Goal: Information Seeking & Learning: Find contact information

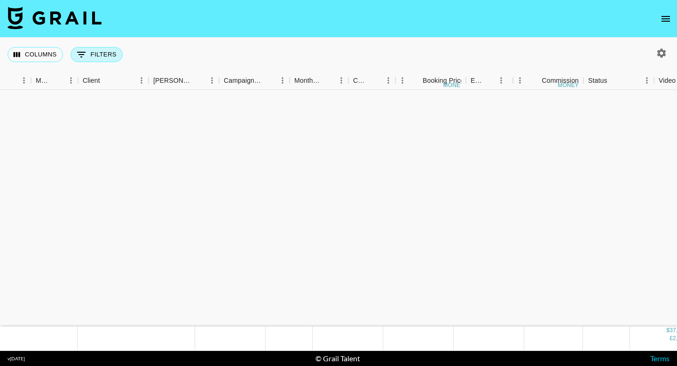
scroll to position [673, 235]
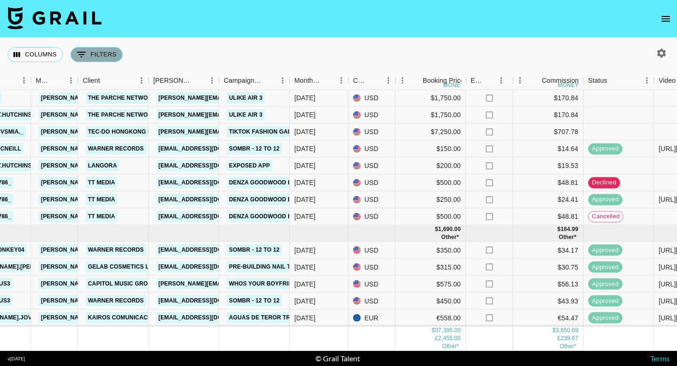
click at [101, 57] on button "0 Filters" at bounding box center [97, 54] width 52 height 15
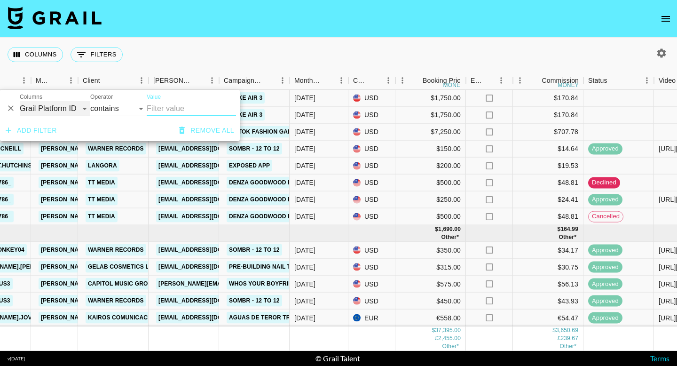
click at [81, 107] on select "Grail Platform ID Airtable ID Talent Manager Client [PERSON_NAME] Campaign (Typ…" at bounding box center [55, 108] width 71 height 15
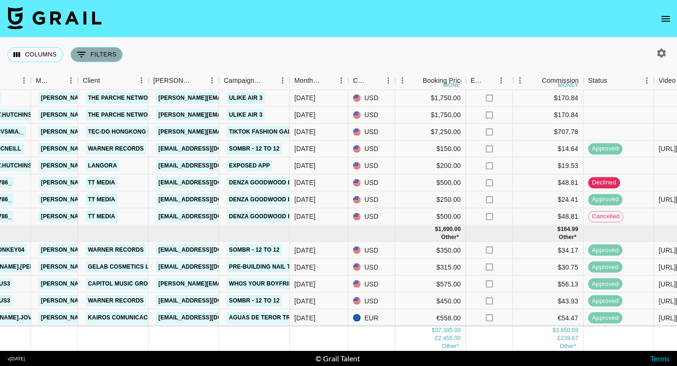
click at [90, 55] on button "0 Filters" at bounding box center [97, 54] width 52 height 15
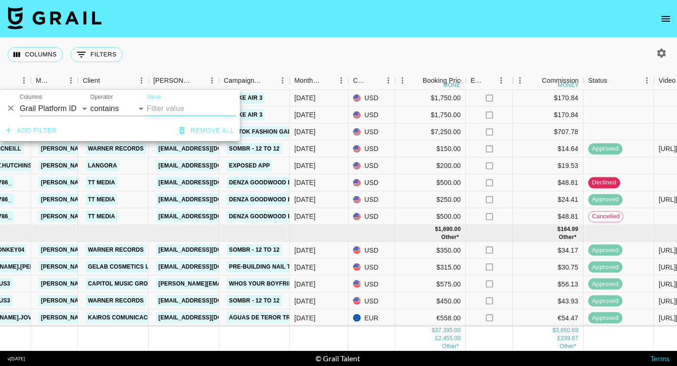
click at [660, 49] on icon "button" at bounding box center [661, 52] width 11 height 11
select select "[DATE]"
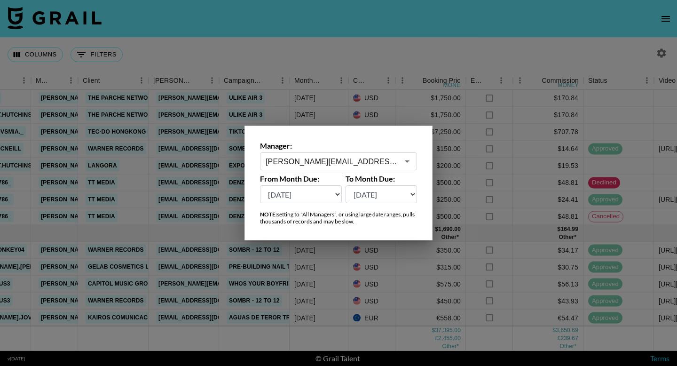
click at [394, 165] on input "[PERSON_NAME][EMAIL_ADDRESS][DOMAIN_NAME]" at bounding box center [332, 161] width 133 height 11
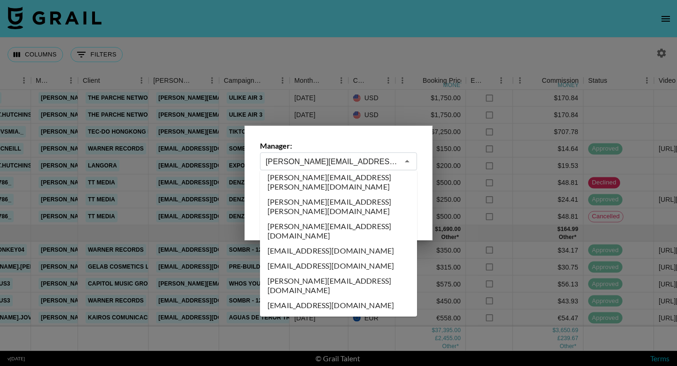
scroll to position [0, 0]
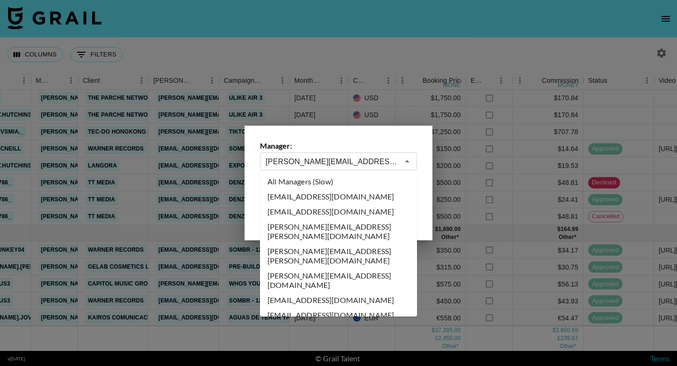
click at [339, 178] on li "All Managers (Slow)" at bounding box center [338, 181] width 157 height 15
type input "All Managers (Slow)"
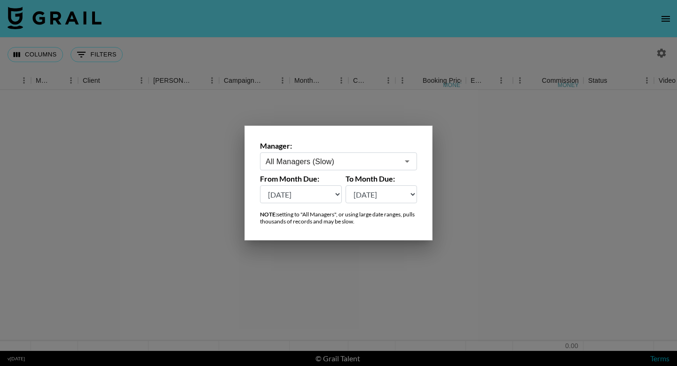
scroll to position [0, 235]
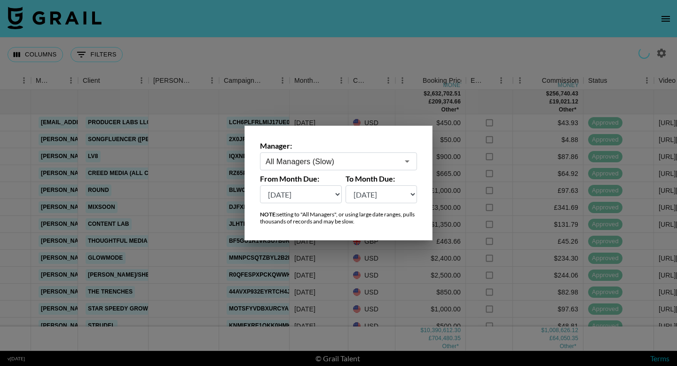
click at [146, 213] on div at bounding box center [338, 183] width 677 height 366
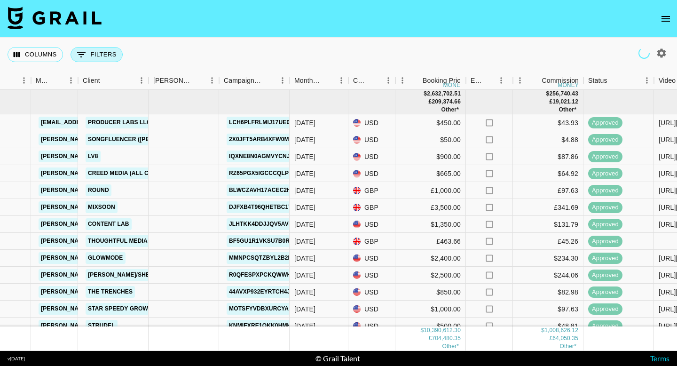
click at [107, 50] on button "0 Filters" at bounding box center [97, 54] width 52 height 15
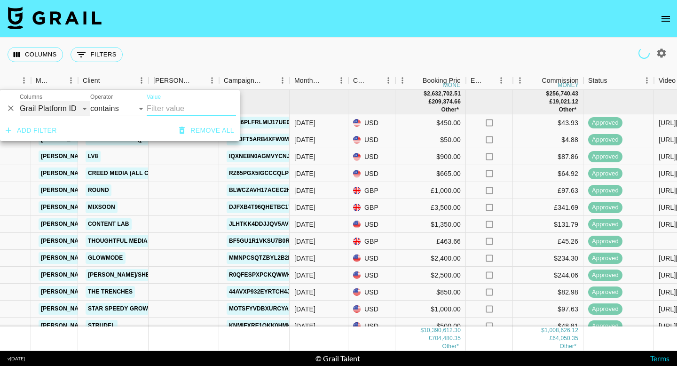
click at [73, 105] on select "Grail Platform ID Airtable ID Talent Manager Client [PERSON_NAME] Campaign (Typ…" at bounding box center [55, 108] width 71 height 15
select select "bookerId"
select select "is"
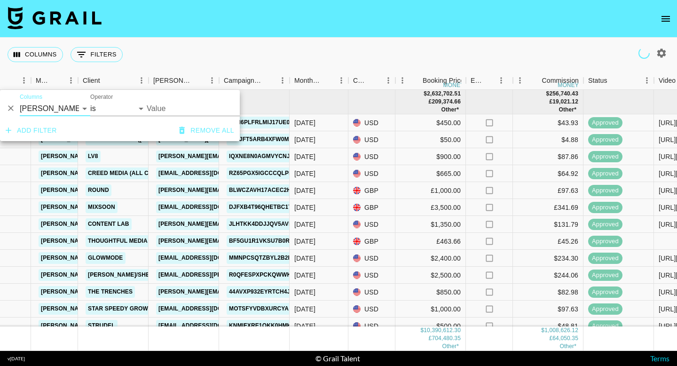
click at [181, 103] on input "Value" at bounding box center [210, 108] width 127 height 15
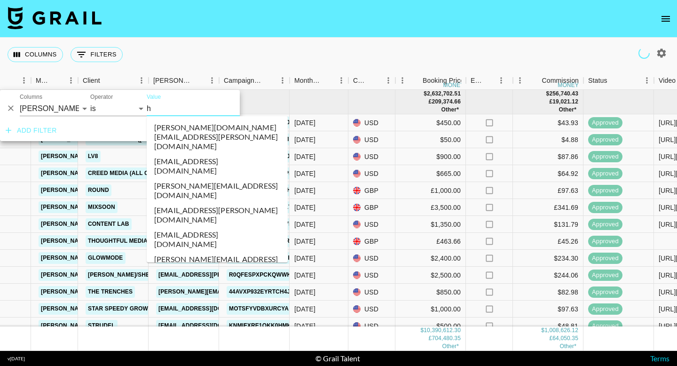
type input "hu"
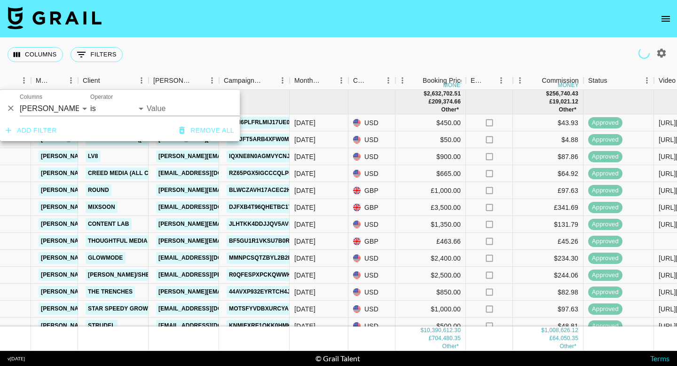
click at [175, 106] on input "Value" at bounding box center [210, 108] width 127 height 15
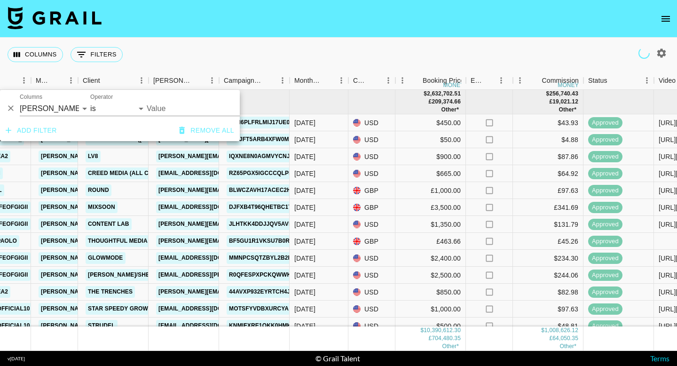
click at [167, 108] on input "Value" at bounding box center [210, 108] width 127 height 15
click at [165, 116] on div "And Or Columns Grail Platform ID Airtable ID Talent Manager Client [PERSON_NAME…" at bounding box center [120, 105] width 240 height 30
click at [163, 107] on input "Value" at bounding box center [210, 108] width 127 height 15
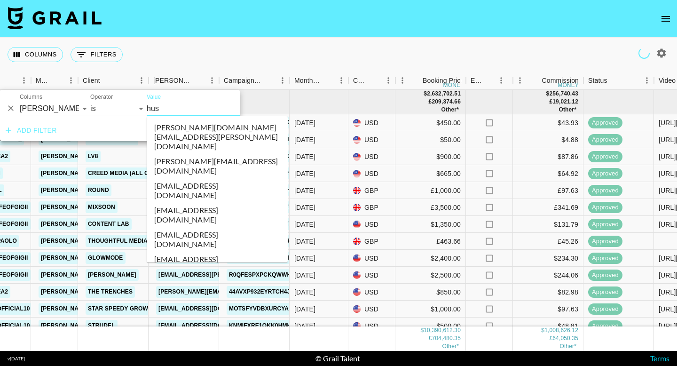
type input "[PERSON_NAME]"
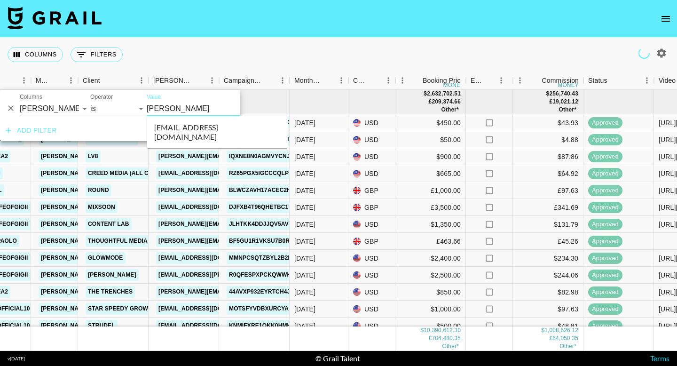
click at [175, 127] on li "[EMAIL_ADDRESS][DOMAIN_NAME]" at bounding box center [217, 132] width 141 height 24
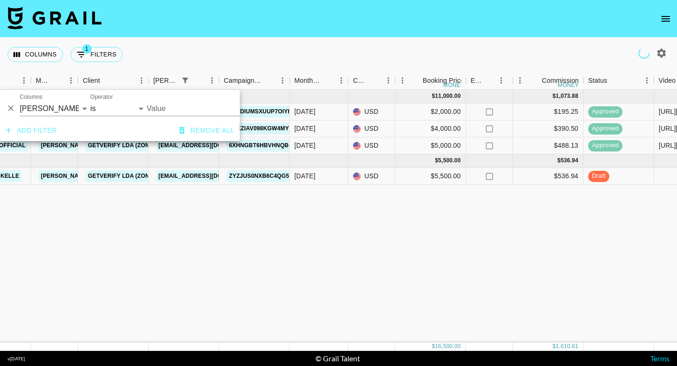
type input "[EMAIL_ADDRESS][DOMAIN_NAME]"
click at [322, 265] on div "[DATE] ( 3 ) $ 11,000.00 $ 1,073.88 recliyTJcmYWK6VK5 mrlandry [EMAIL_ADDRESS][…" at bounding box center [545, 216] width 1561 height 252
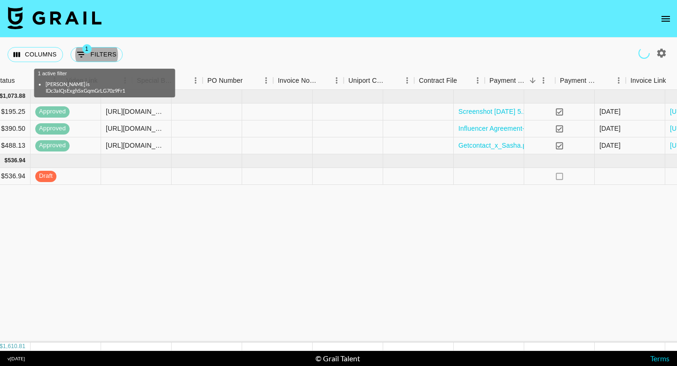
scroll to position [0, 884]
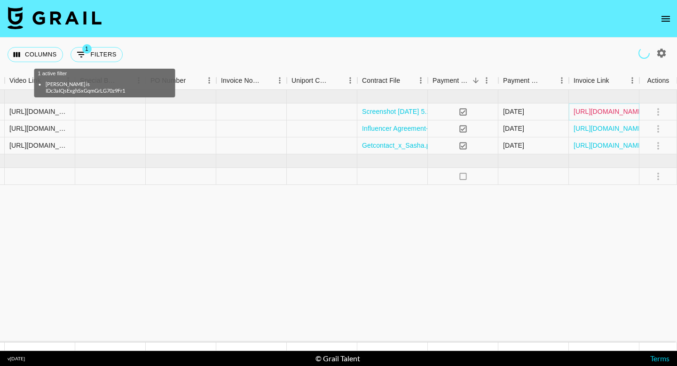
click at [596, 114] on link "[URL][DOMAIN_NAME]" at bounding box center [608, 111] width 71 height 9
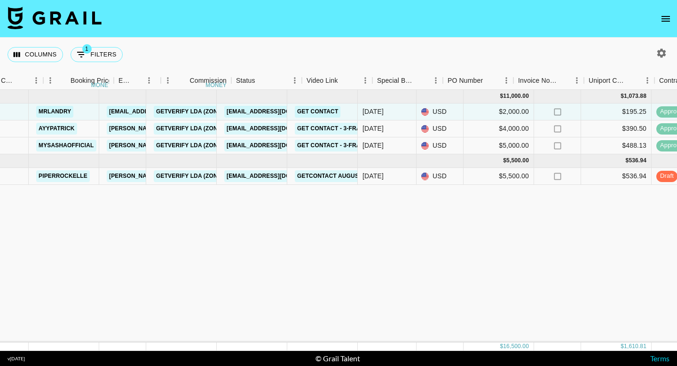
scroll to position [0, 587]
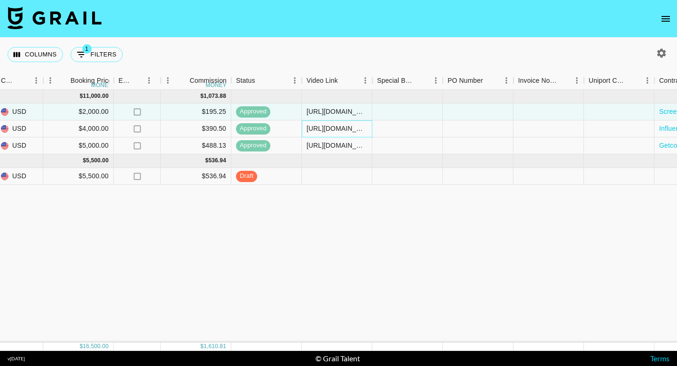
click at [332, 127] on div "[URL][DOMAIN_NAME]" at bounding box center [336, 128] width 61 height 9
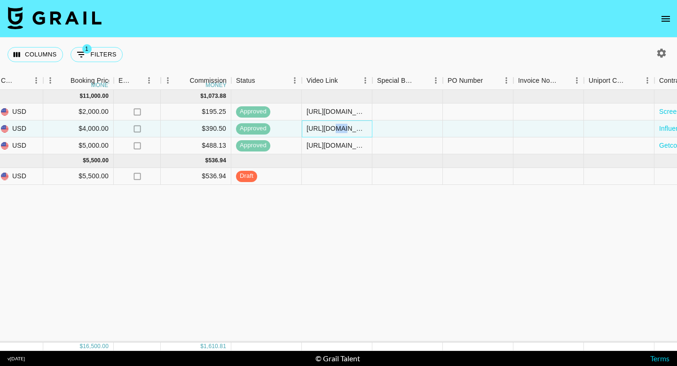
click at [332, 127] on div "[URL][DOMAIN_NAME]" at bounding box center [336, 128] width 61 height 9
click at [315, 130] on div "[URL][DOMAIN_NAME]" at bounding box center [336, 128] width 61 height 9
drag, startPoint x: 306, startPoint y: 127, endPoint x: 415, endPoint y: 127, distance: 108.6
click at [415, 127] on div "recg49FfNoXcmn88Y ayypatrick [PERSON_NAME][EMAIL_ADDRESS][DOMAIN_NAME] GETVERIF…" at bounding box center [193, 128] width 1561 height 17
click at [354, 127] on div "[URL][DOMAIN_NAME]" at bounding box center [336, 128] width 61 height 9
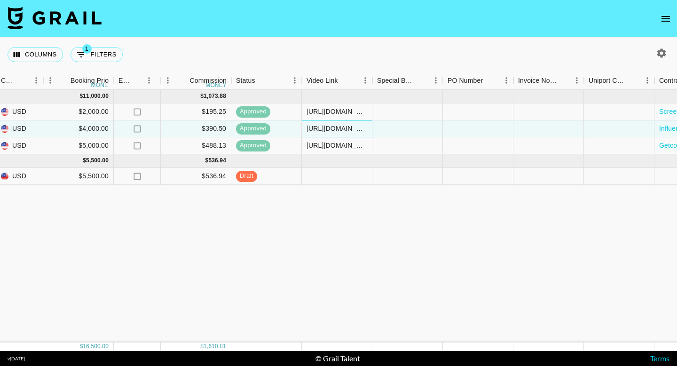
click at [354, 127] on div "[URL][DOMAIN_NAME]" at bounding box center [336, 128] width 61 height 9
click at [360, 131] on div "[URL][DOMAIN_NAME]" at bounding box center [336, 128] width 61 height 9
click at [372, 132] on div at bounding box center [407, 128] width 71 height 17
click at [361, 126] on div "[URL][DOMAIN_NAME]" at bounding box center [336, 128] width 61 height 9
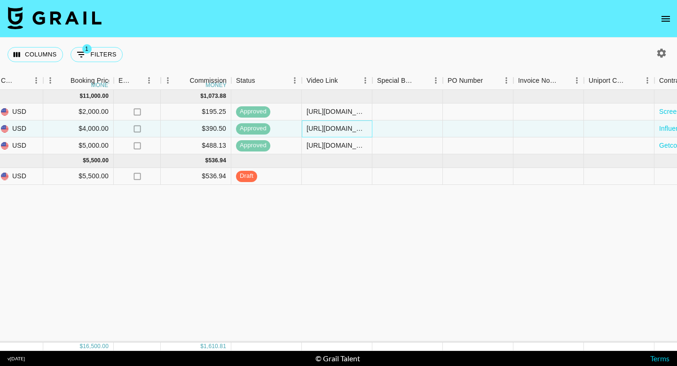
click at [361, 126] on div "[URL][DOMAIN_NAME]" at bounding box center [336, 128] width 61 height 9
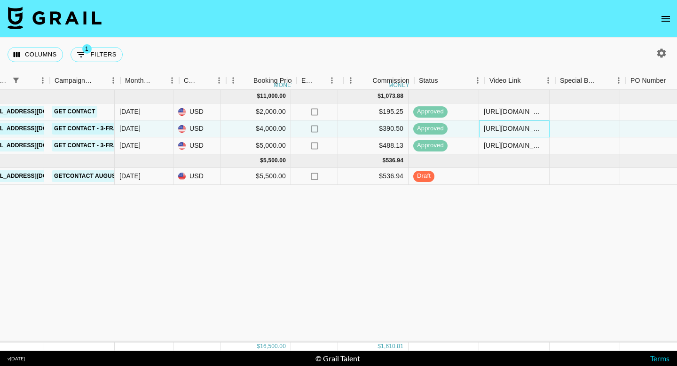
scroll to position [0, 414]
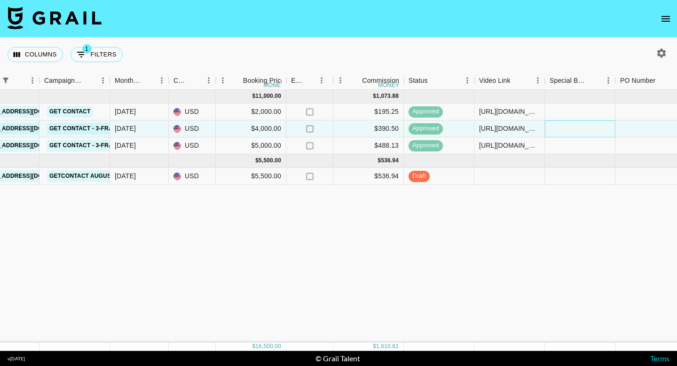
click at [554, 130] on div at bounding box center [580, 128] width 71 height 17
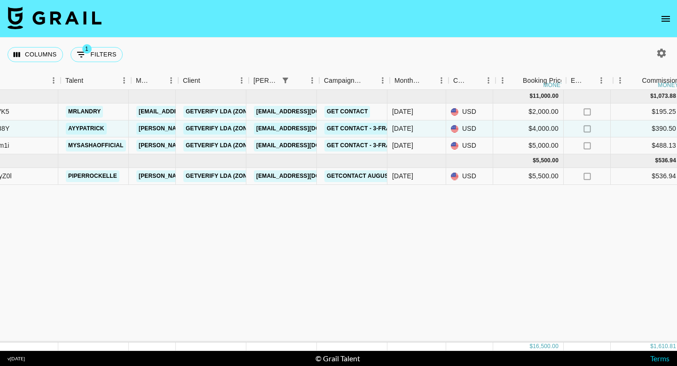
scroll to position [0, 119]
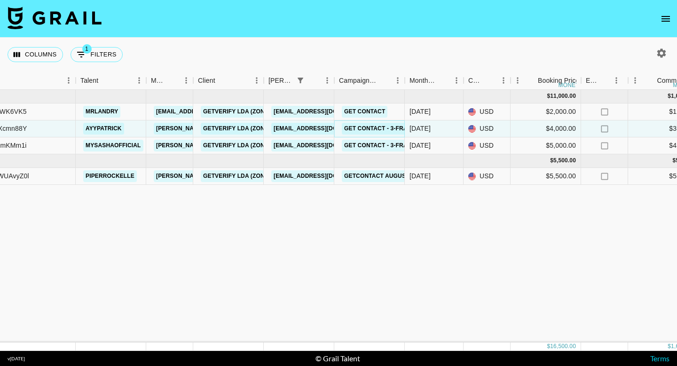
click at [367, 128] on link "Get Contact - 3-Frame Story - [PERSON_NAME]" at bounding box center [417, 129] width 151 height 12
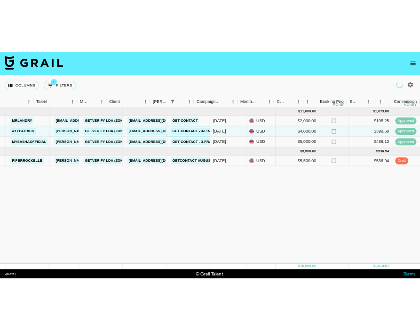
scroll to position [0, 202]
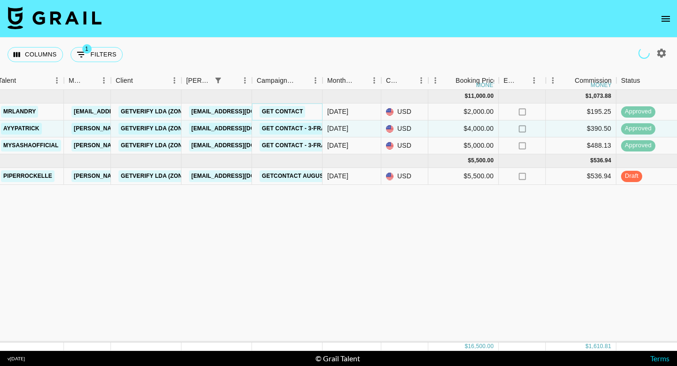
click at [280, 110] on link "Get Contact" at bounding box center [282, 112] width 46 height 12
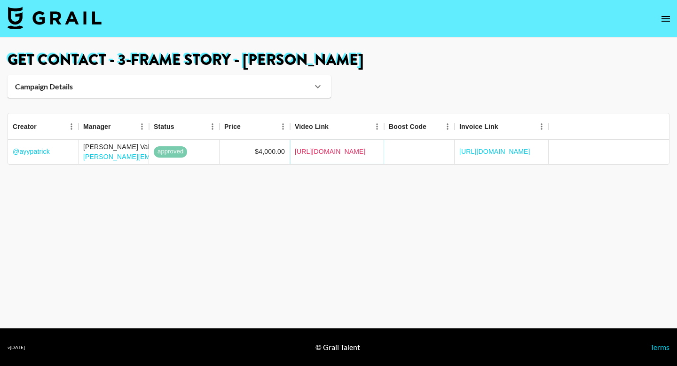
click at [358, 153] on link "https://www.instagram.com/stories/patriick/3634019509872847500?igsh=MWxjNXgzOW0…" at bounding box center [330, 151] width 71 height 9
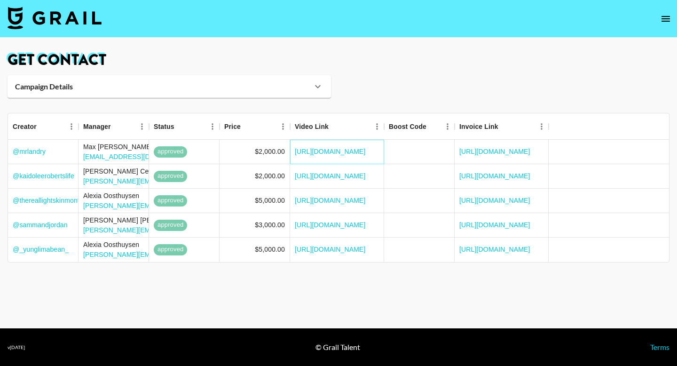
click at [331, 158] on div "[URL][DOMAIN_NAME]" at bounding box center [337, 152] width 94 height 24
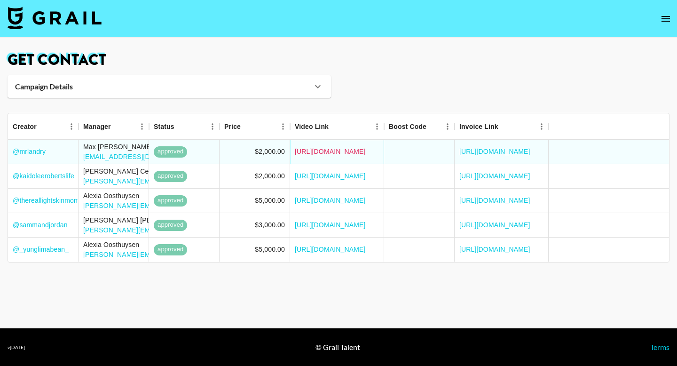
click at [330, 149] on link "[URL][DOMAIN_NAME]" at bounding box center [330, 151] width 71 height 9
click at [347, 173] on link "https://www.tiktok.com/@kaidoleerobertslife/video/7497344247495003435?_r=1&_t=Z…" at bounding box center [330, 175] width 71 height 9
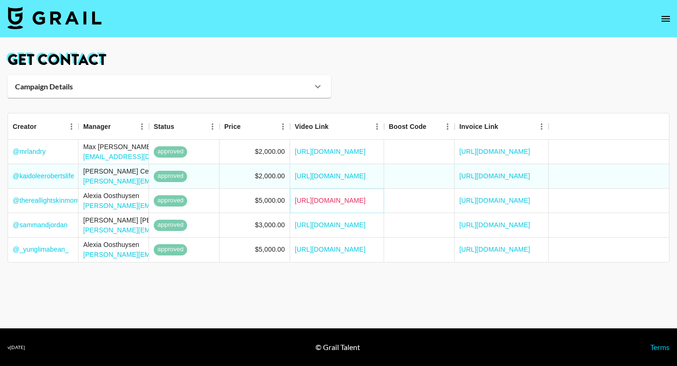
click at [339, 201] on link "https://www.tiktok.com/@thereallightskinmonte/video/7492126075041041710?is_from…" at bounding box center [330, 200] width 71 height 9
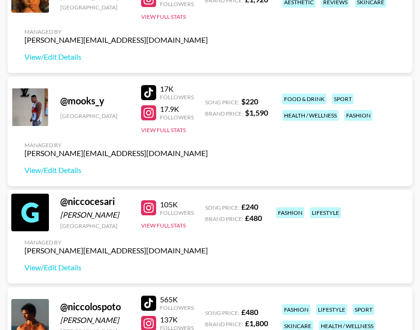
scroll to position [2406, 0]
